Goal: Task Accomplishment & Management: Use online tool/utility

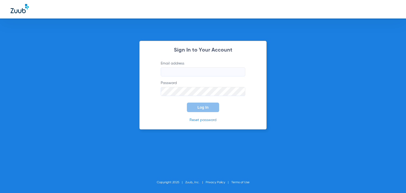
click at [174, 72] on input "Email address" at bounding box center [203, 71] width 85 height 9
paste input "[EMAIL_ADDRESS][DOMAIN_NAME]"
type input "[EMAIL_ADDRESS][DOMAIN_NAME]"
click at [209, 106] on button "Log In" at bounding box center [203, 108] width 32 height 10
